Goal: Task Accomplishment & Management: Manage account settings

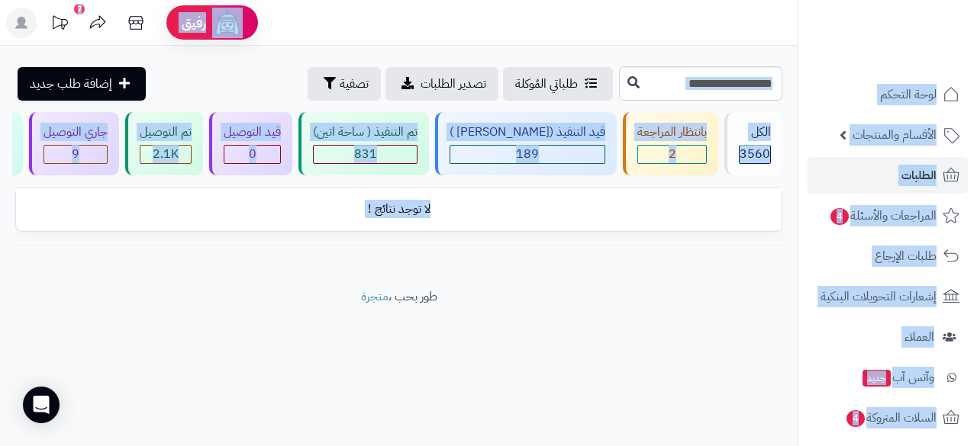
drag, startPoint x: 604, startPoint y: 18, endPoint x: 722, endPoint y: 482, distance: 479.2
click at [722, 446] on html "رفيق ! 7 الطلبات معالجة مكتمل إرجاع المنتجات العملاء المتواجدون الان 3455 عملاء…" at bounding box center [488, 223] width 977 height 446
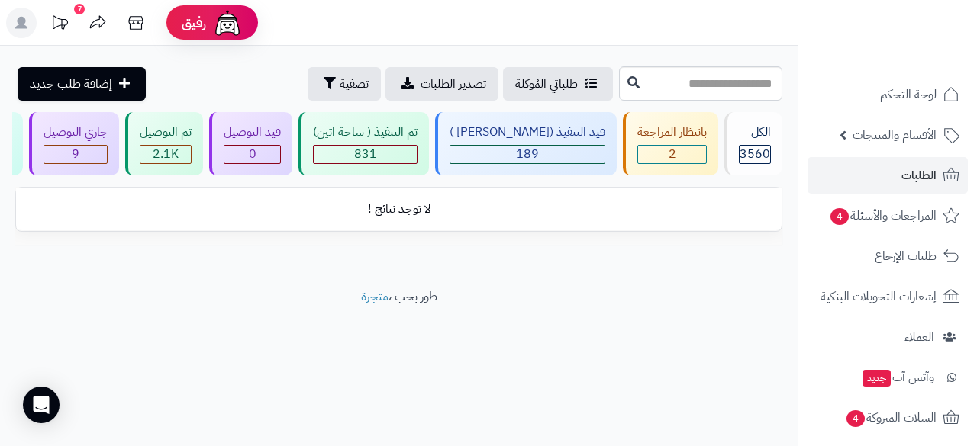
click at [430, 12] on header "رفيق ! 7 الطلبات معالجة مكتمل إرجاع المنتجات العملاء المتواجدون الان 3455 عملاء…" at bounding box center [488, 23] width 977 height 46
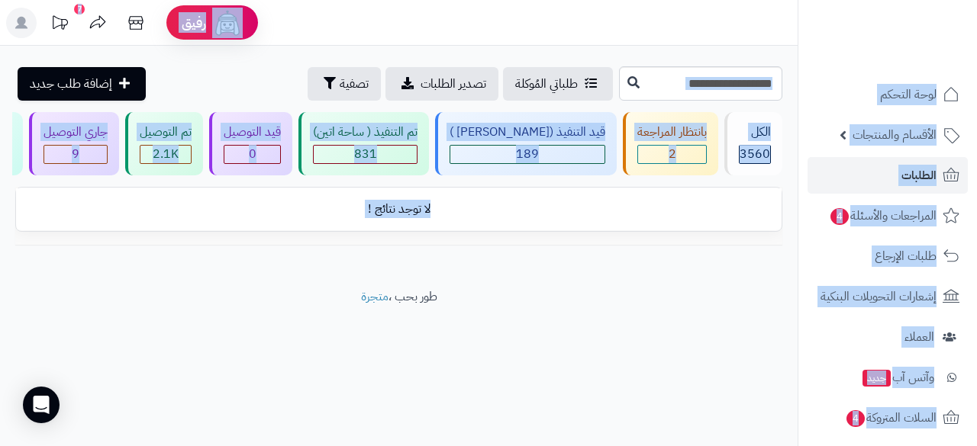
drag, startPoint x: 716, startPoint y: 12, endPoint x: 740, endPoint y: 463, distance: 451.5
click at [740, 446] on html "رفيق ! 7 الطلبات معالجة مكتمل إرجاع المنتجات العملاء المتواجدون الان 3455 عملاء…" at bounding box center [488, 223] width 977 height 446
click at [619, 33] on header "رفيق ! 7 الطلبات معالجة مكتمل إرجاع المنتجات العملاء المتواجدون الان 3455 عملاء…" at bounding box center [488, 23] width 977 height 46
drag, startPoint x: 658, startPoint y: 47, endPoint x: 692, endPoint y: 414, distance: 367.8
click at [692, 414] on div "رفيق ! 7 الطلبات معالجة مكتمل إرجاع المنتجات العملاء المتواجدون الان 3455 عملاء…" at bounding box center [488, 223] width 977 height 446
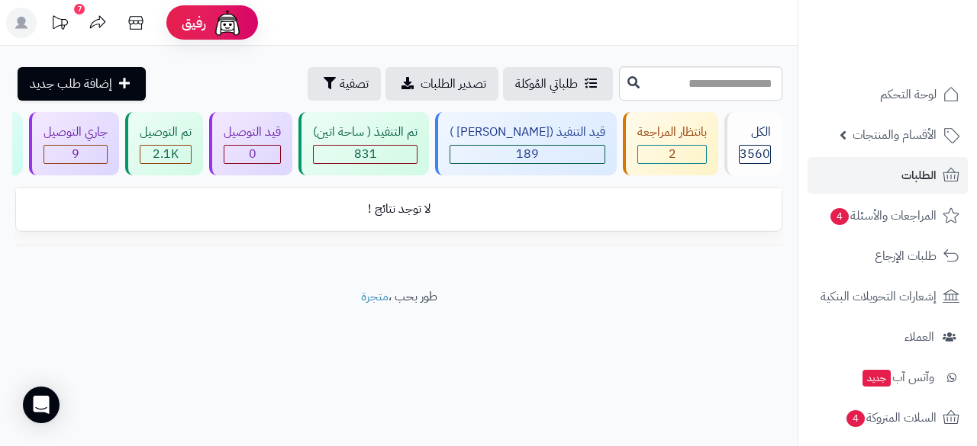
click at [639, 10] on header "رفيق ! 7 الطلبات معالجة مكتمل إرجاع المنتجات العملاء المتواجدون الان 3455 عملاء…" at bounding box center [488, 23] width 977 height 46
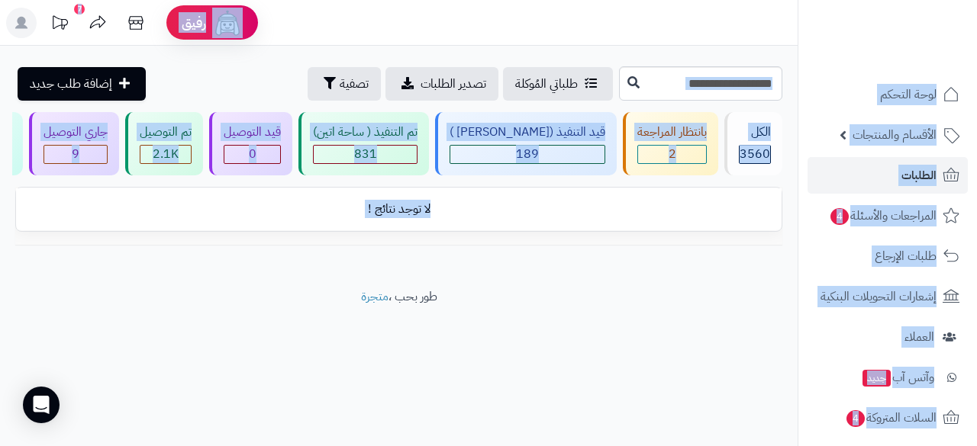
drag, startPoint x: 453, startPoint y: 8, endPoint x: 541, endPoint y: 375, distance: 376.6
click at [541, 375] on div "رفيق ! 7 الطلبات معالجة مكتمل إرجاع المنتجات العملاء المتواجدون الان 3455 عملاء…" at bounding box center [488, 223] width 977 height 446
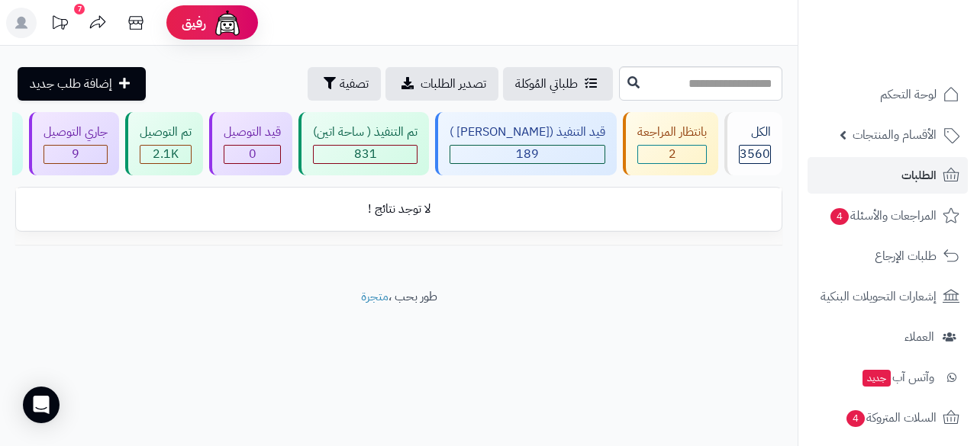
click at [583, 11] on header "رفيق ! 7 الطلبات معالجة مكتمل إرجاع المنتجات العملاء المتواجدون الان 3455 عملاء…" at bounding box center [488, 23] width 977 height 46
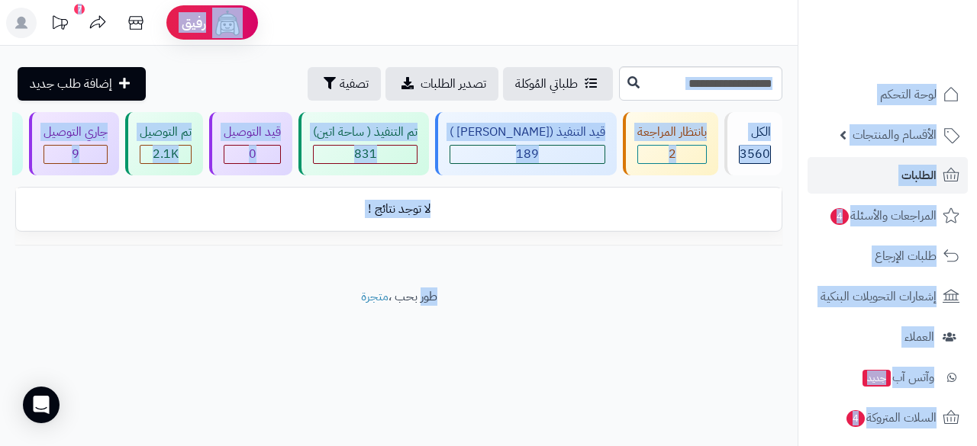
drag, startPoint x: 583, startPoint y: 11, endPoint x: 626, endPoint y: 413, distance: 404.3
click at [626, 413] on div "رفيق ! 7 الطلبات معالجة مكتمل إرجاع المنتجات العملاء المتواجدون الان 3455 عملاء…" at bounding box center [488, 223] width 977 height 446
click at [622, 299] on footer "طور بحب ، متجرة" at bounding box center [398, 326] width 797 height 76
